Goal: Check status: Check status

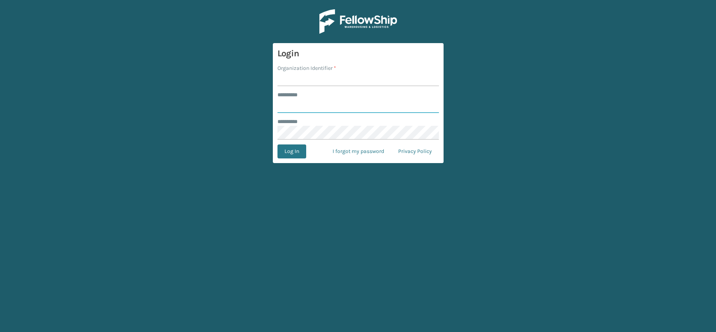
type input "**********"
type input "JumpSport"
click at [277, 144] on button "Log In" at bounding box center [291, 151] width 29 height 14
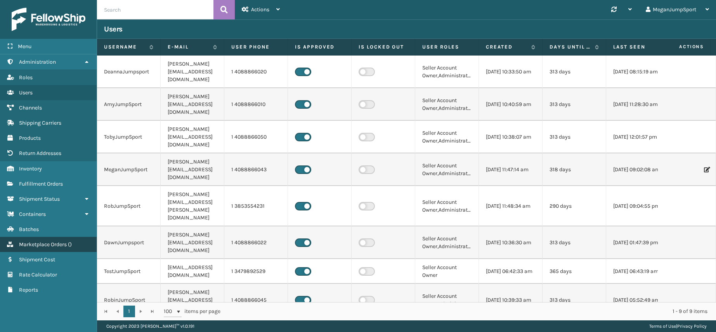
click at [49, 249] on link "Marketplace Orders ( )" at bounding box center [48, 244] width 97 height 15
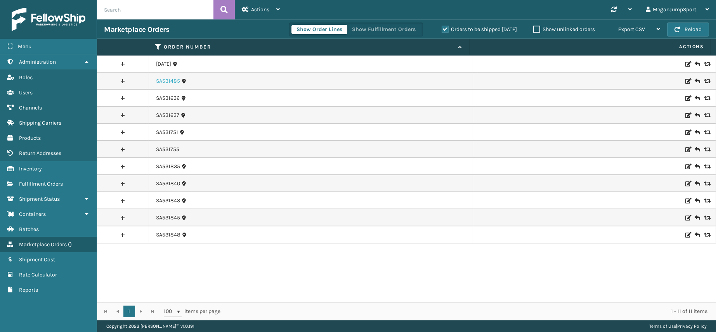
click at [170, 83] on link "SA531485" at bounding box center [168, 81] width 24 height 8
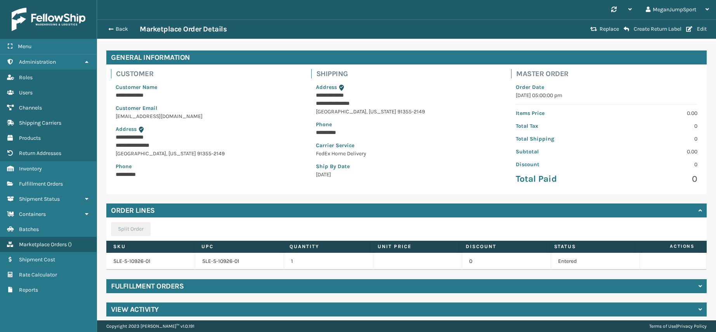
scroll to position [30, 0]
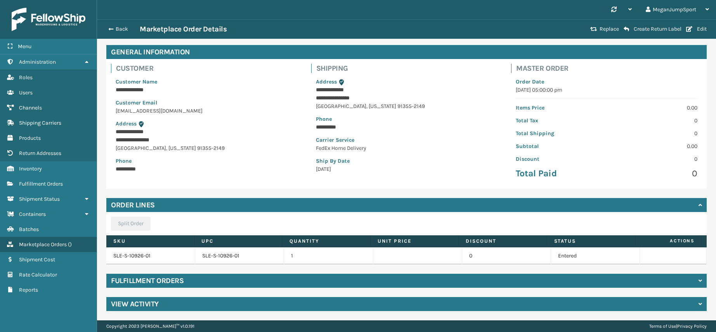
click at [178, 283] on h4 "Fulfillment Orders" at bounding box center [147, 280] width 73 height 9
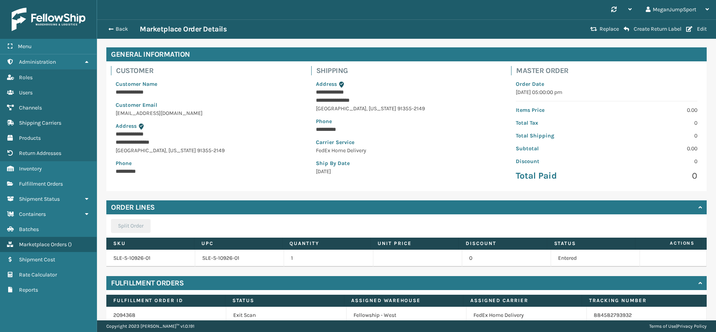
scroll to position [0, 0]
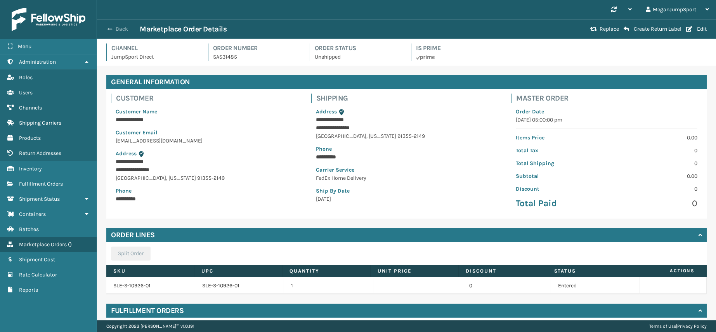
click at [113, 31] on button "Back" at bounding box center [122, 29] width 36 height 7
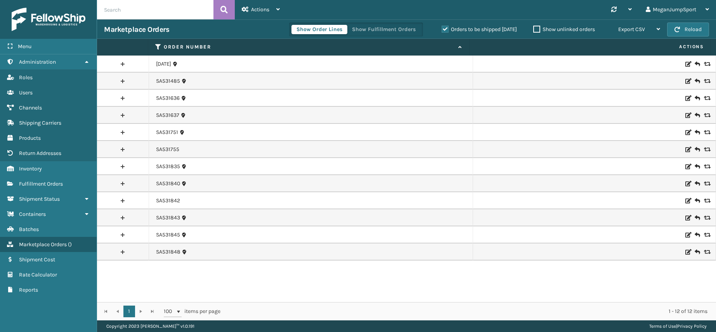
click at [121, 202] on link at bounding box center [123, 200] width 52 height 12
